Goal: Task Accomplishment & Management: Manage account settings

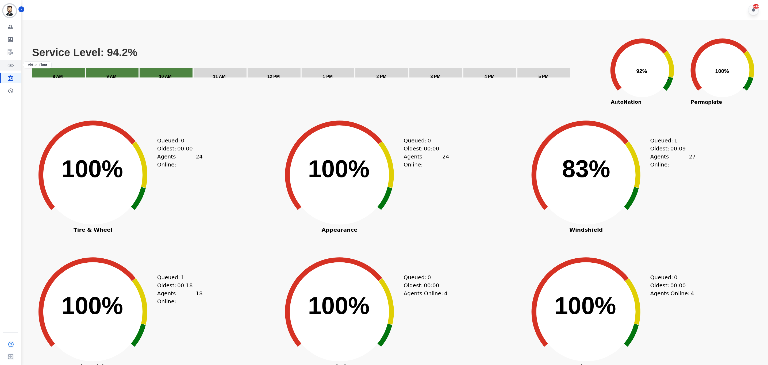
click at [15, 64] on link "Sidebar" at bounding box center [11, 65] width 21 height 11
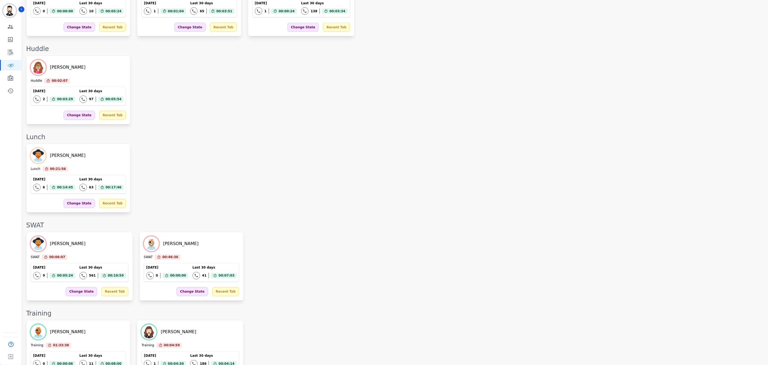
scroll to position [735, 0]
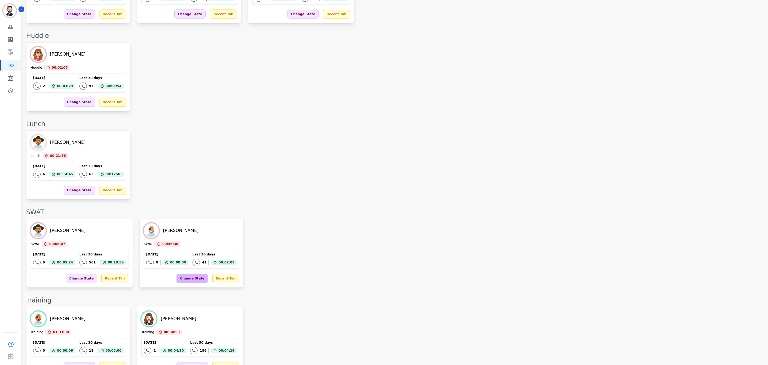
click at [179, 274] on div "Change State" at bounding box center [191, 278] width 31 height 9
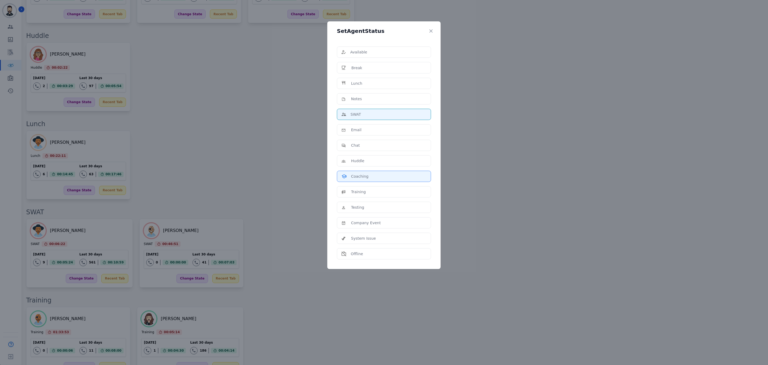
click at [356, 177] on p "Coaching" at bounding box center [359, 176] width 17 height 5
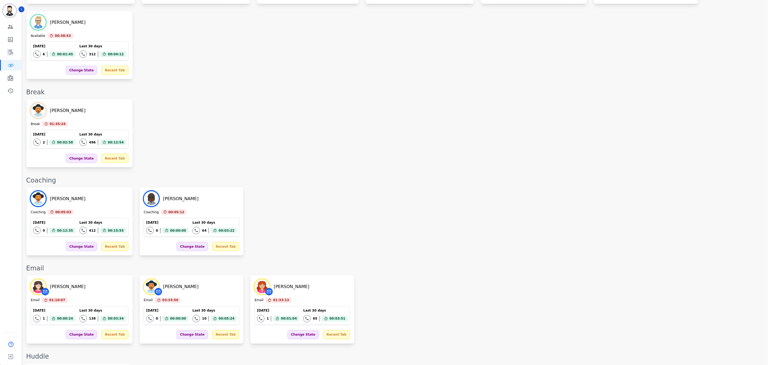
scroll to position [505, 0]
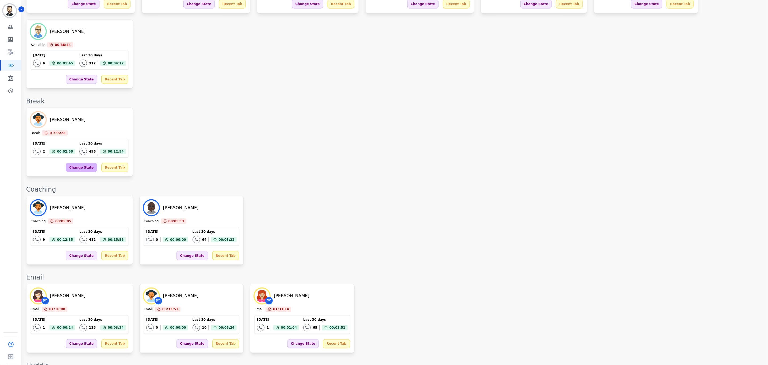
click at [85, 163] on div "Change State" at bounding box center [81, 167] width 31 height 9
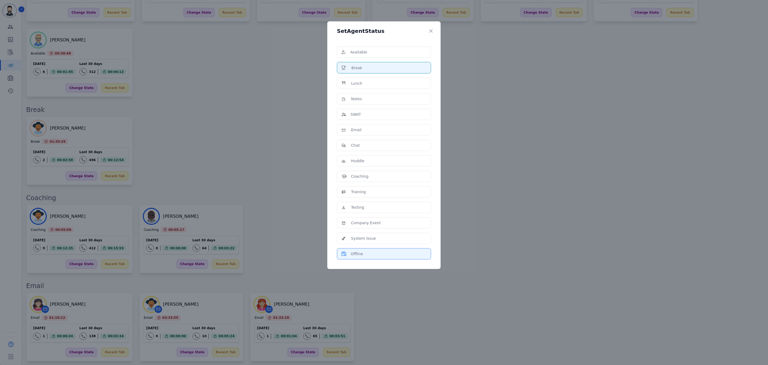
click at [364, 255] on div "Offline" at bounding box center [383, 253] width 85 height 5
